Goal: Use online tool/utility: Utilize a website feature to perform a specific function

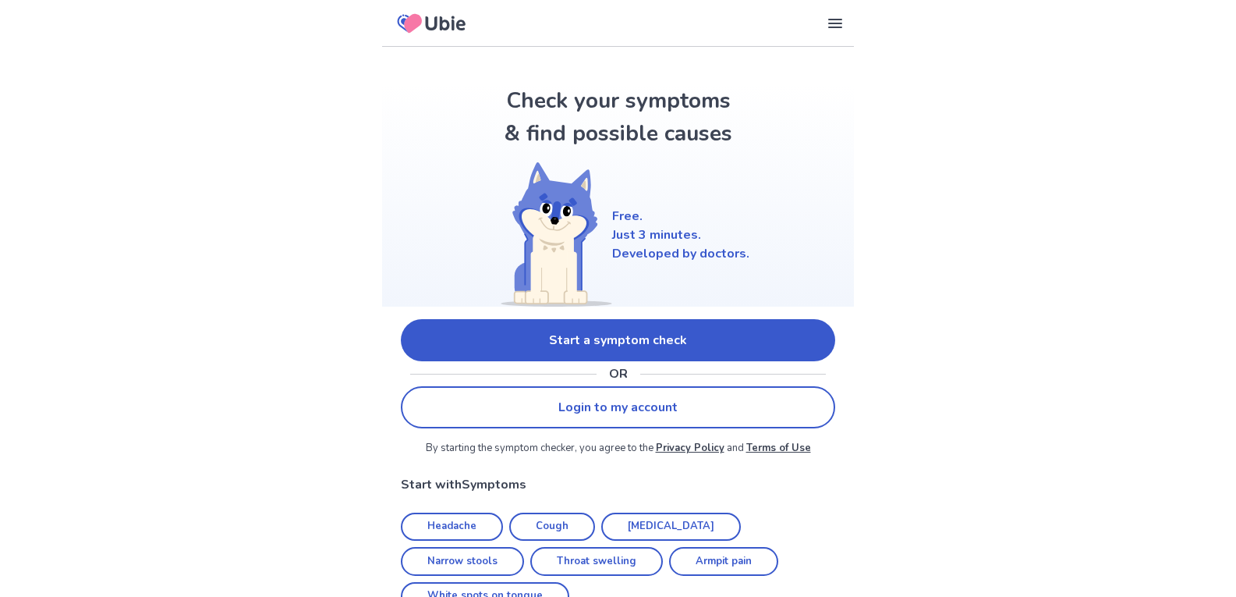
click at [632, 340] on link "Start a symptom check" at bounding box center [618, 340] width 434 height 42
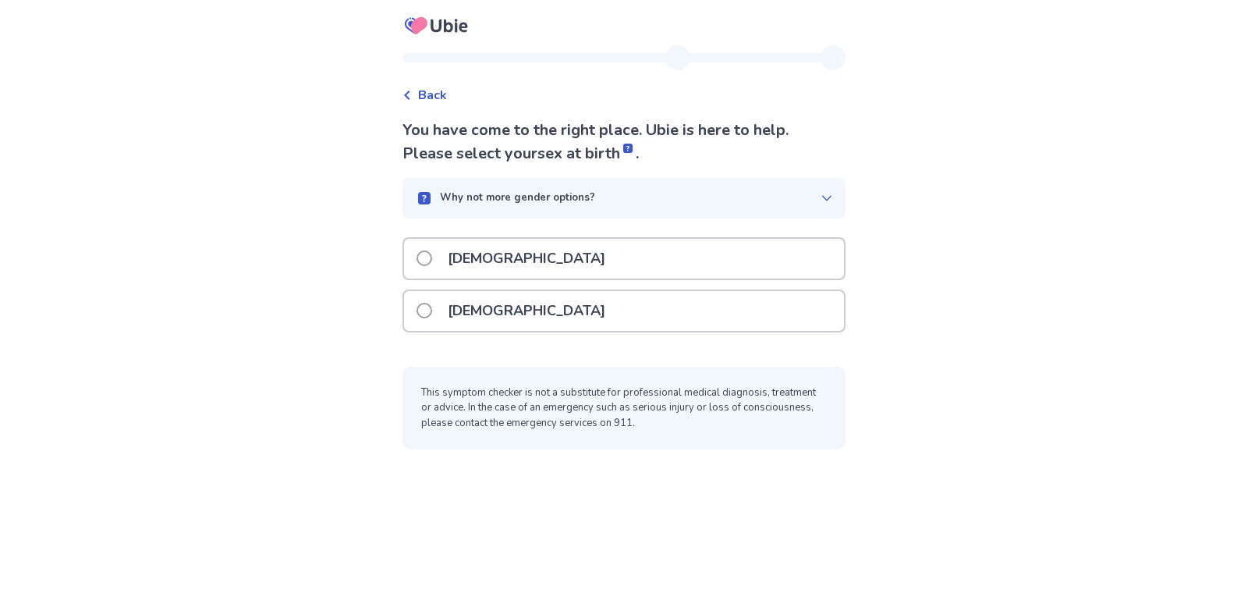
click at [523, 303] on div "[DEMOGRAPHIC_DATA]" at bounding box center [624, 311] width 440 height 40
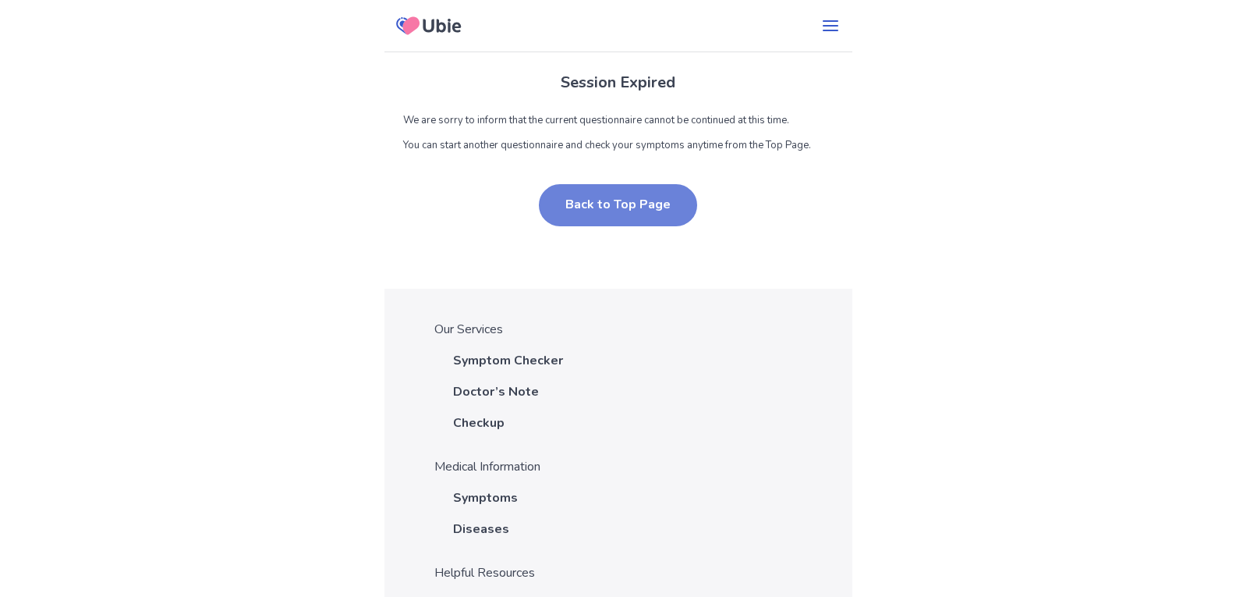
drag, startPoint x: 623, startPoint y: 210, endPoint x: 622, endPoint y: 224, distance: 14.1
click at [623, 211] on button "Back to Top Page" at bounding box center [618, 205] width 158 height 42
